Goal: Transaction & Acquisition: Purchase product/service

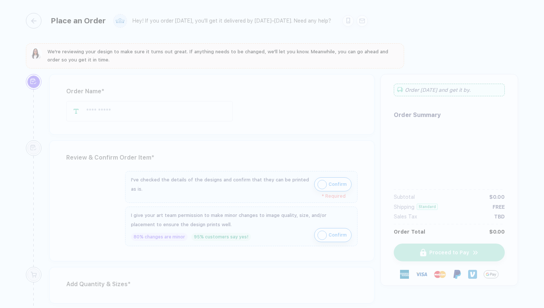
type input "***"
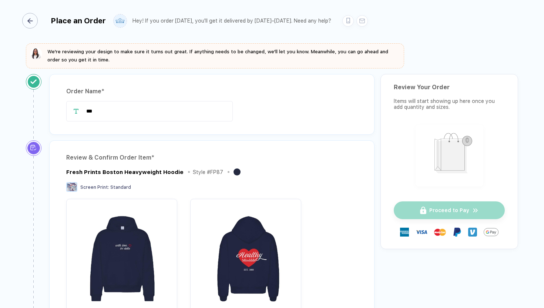
click at [36, 21] on div "button" at bounding box center [30, 21] width 16 height 16
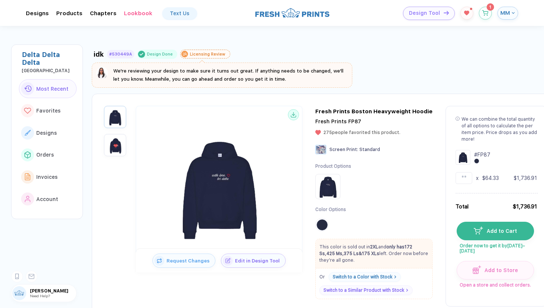
scroll to position [53, 0]
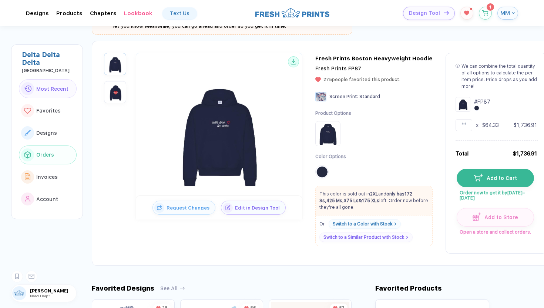
click at [43, 152] on span "Orders" at bounding box center [45, 155] width 18 height 6
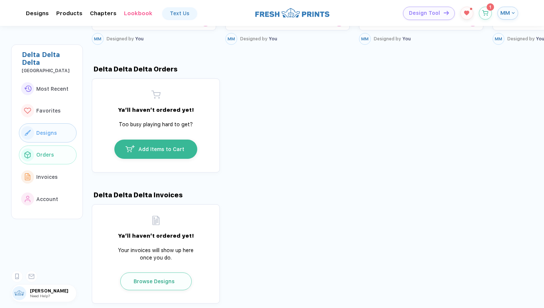
scroll to position [584, 0]
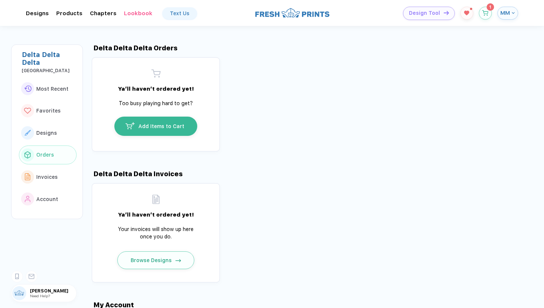
click at [177, 126] on span "Add Items to Cart" at bounding box center [161, 126] width 46 height 6
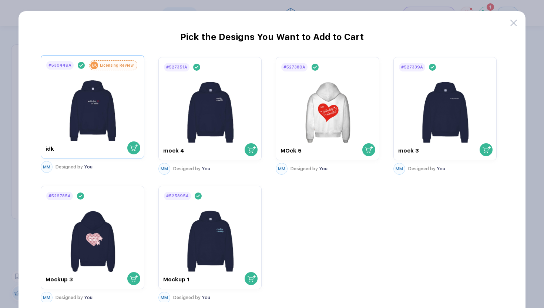
click at [85, 113] on img "button" at bounding box center [92, 108] width 61 height 74
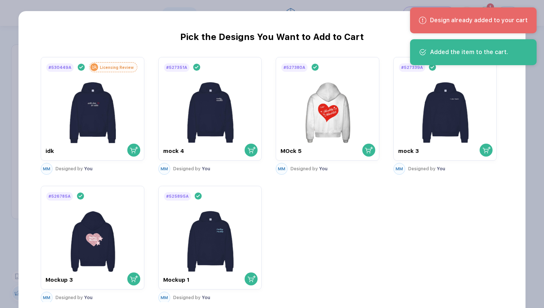
click at [543, 134] on button "button" at bounding box center [272, 154] width 544 height 308
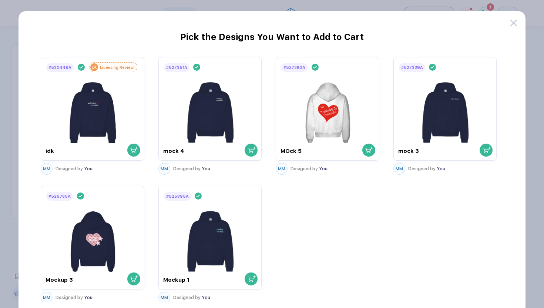
click at [514, 21] on div "Design already added to your cart Added the item to the cart." at bounding box center [472, 32] width 129 height 53
click at [513, 22] on icon at bounding box center [513, 23] width 7 height 7
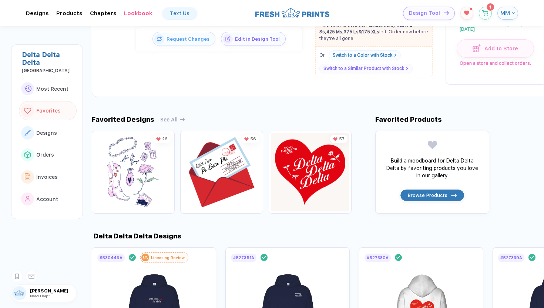
scroll to position [0, 0]
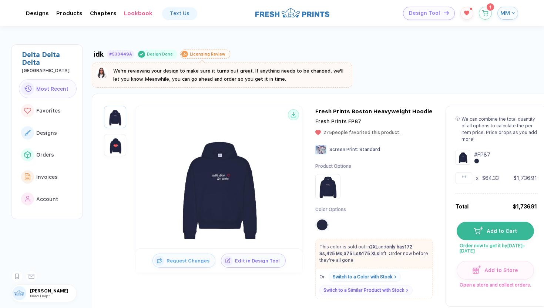
click at [170, 11] on div "Text Us" at bounding box center [180, 13] width 20 height 6
click at [57, 294] on div "[PERSON_NAME] Need Help?" at bounding box center [53, 293] width 46 height 10
click at [21, 295] on img at bounding box center [19, 293] width 14 height 14
click at [38, 290] on span "[PERSON_NAME]" at bounding box center [53, 290] width 46 height 5
click at [16, 277] on rect at bounding box center [18, 276] width 4 height 6
